Goal: Task Accomplishment & Management: Manage account settings

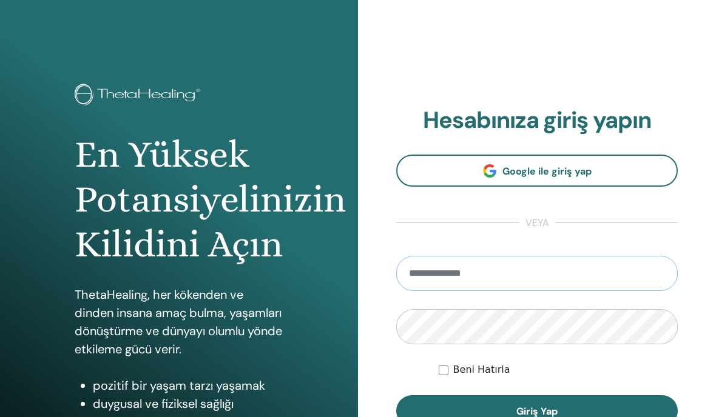
type input "**********"
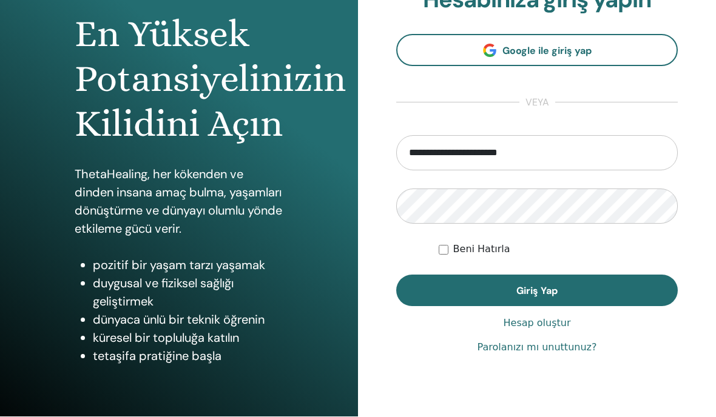
scroll to position [165, 0]
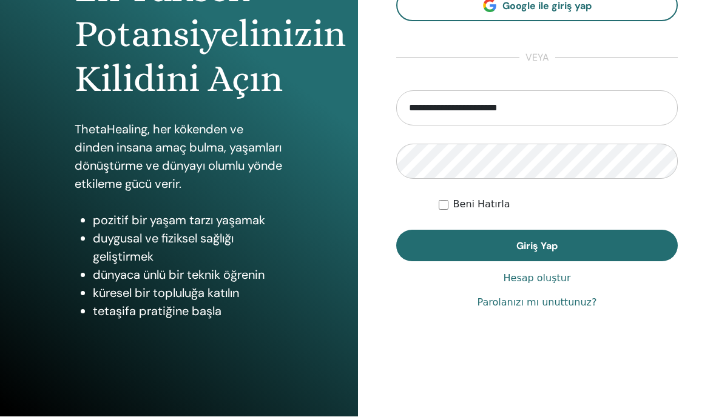
click at [598, 245] on button "Giriş Yap" at bounding box center [536, 247] width 281 height 32
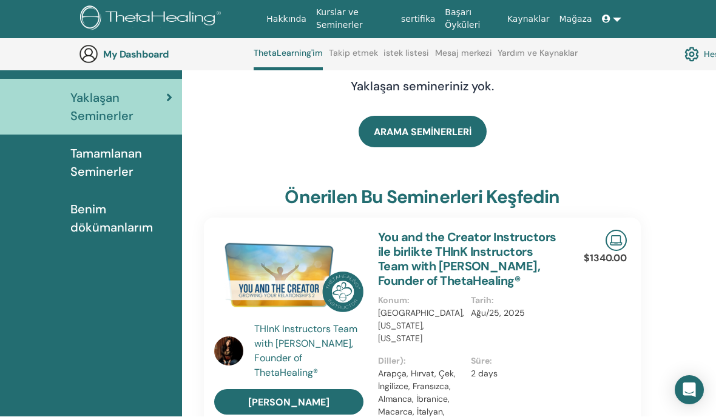
scroll to position [121, 0]
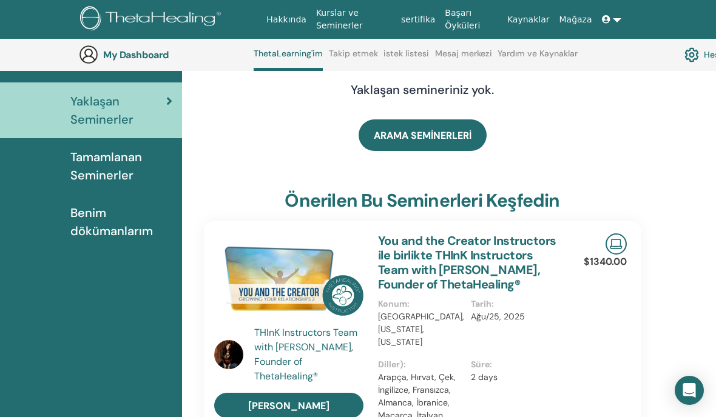
click at [92, 172] on span "Tamamlanan Seminerler" at bounding box center [121, 166] width 102 height 36
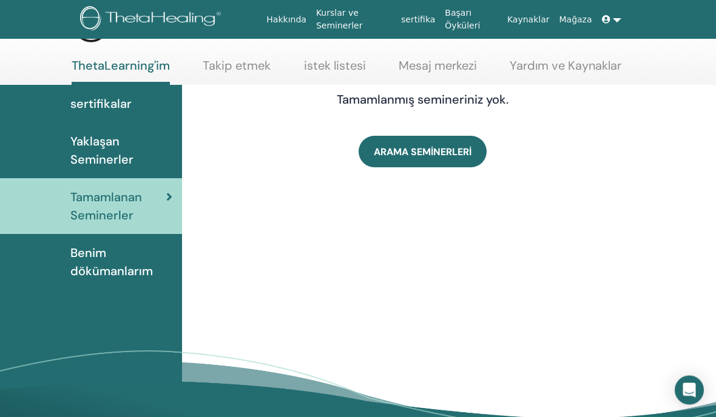
scroll to position [50, 0]
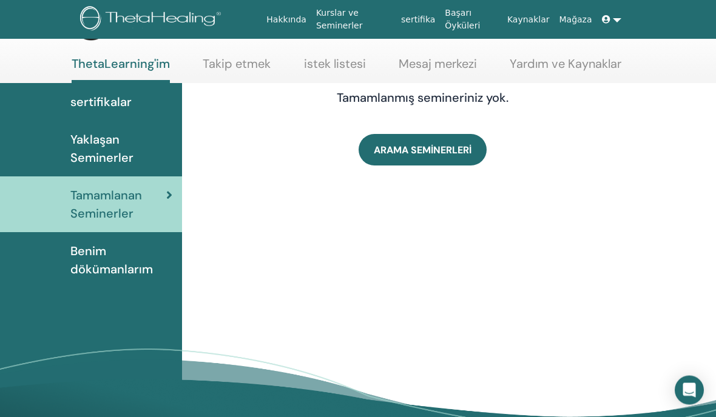
click at [97, 262] on span "Benim dökümanlarım" at bounding box center [121, 261] width 102 height 36
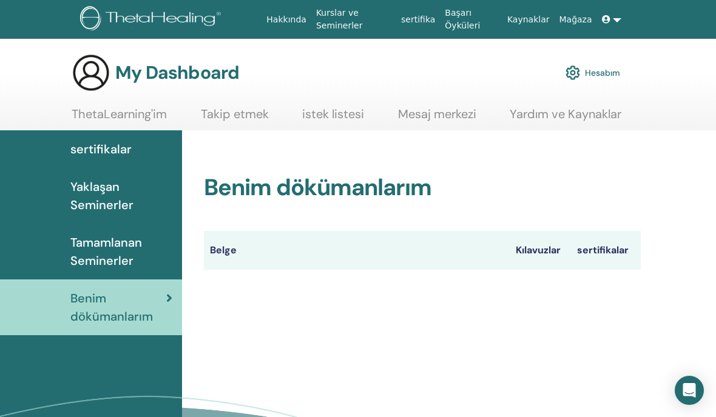
click at [610, 22] on icon at bounding box center [606, 19] width 8 height 8
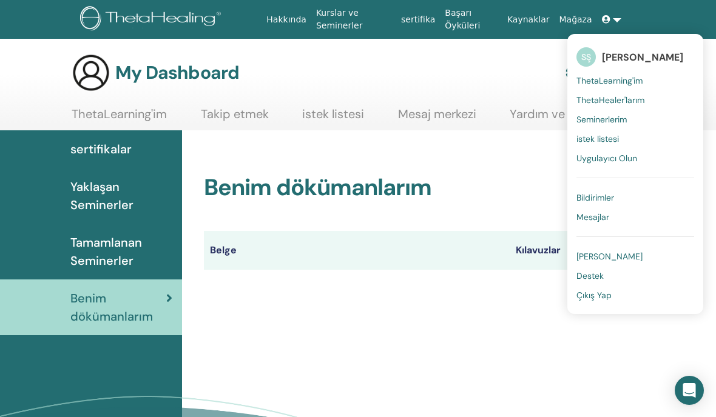
click at [428, 18] on link "sertifika" at bounding box center [418, 19] width 44 height 22
